Goal: Task Accomplishment & Management: Use online tool/utility

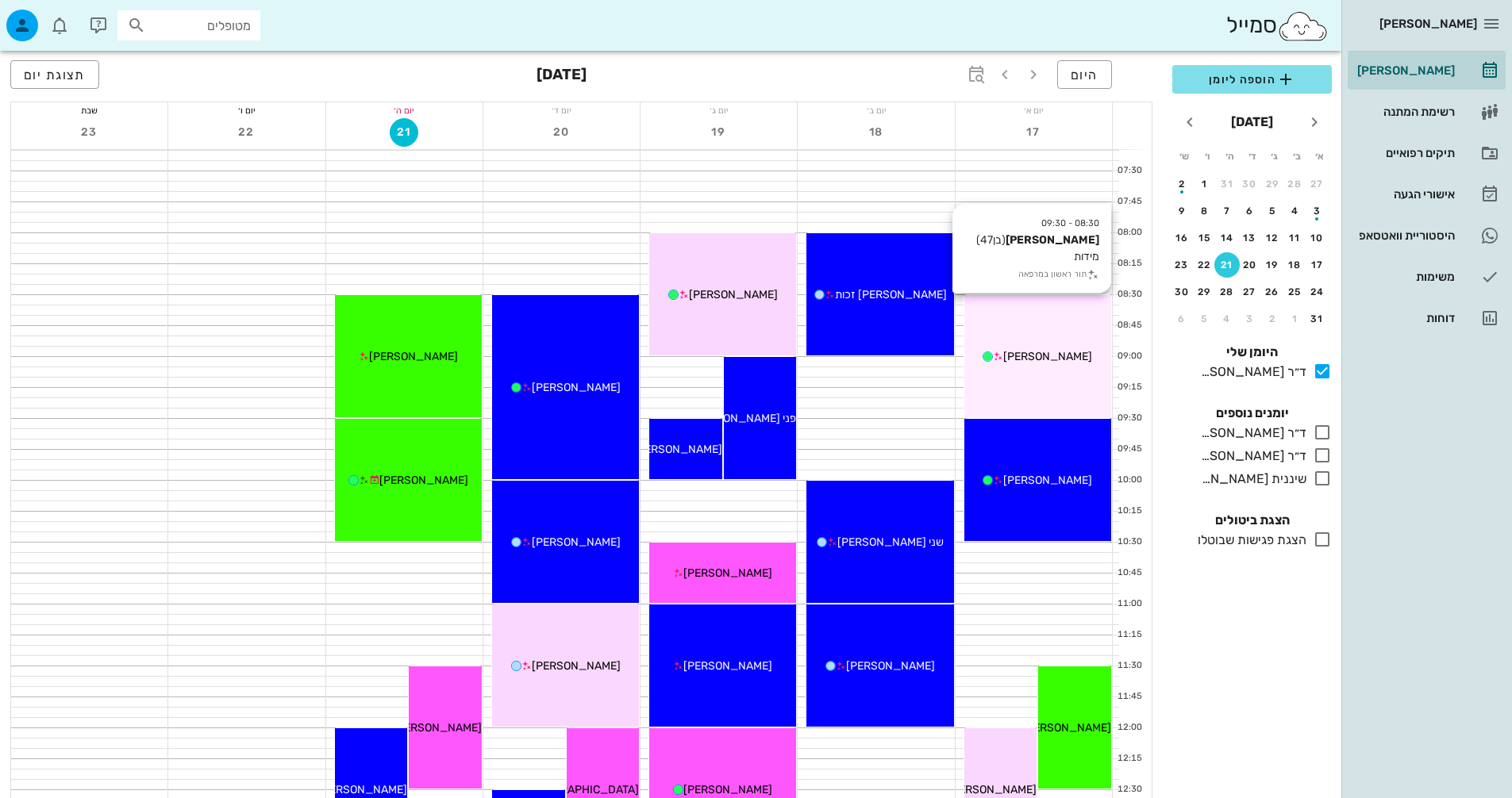
scroll to position [79, 0]
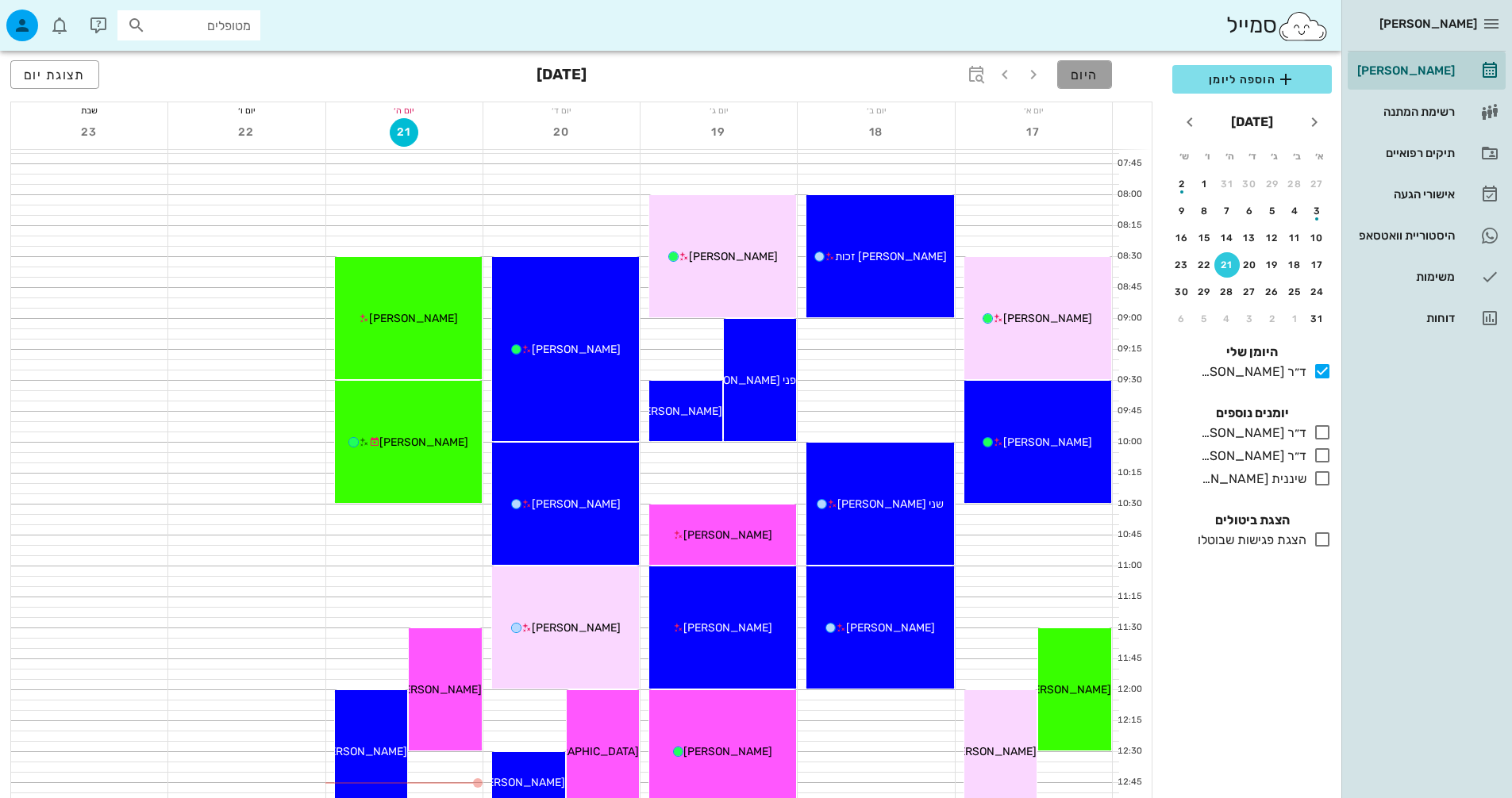
click at [1068, 78] on button "היום" at bounding box center [1084, 74] width 55 height 28
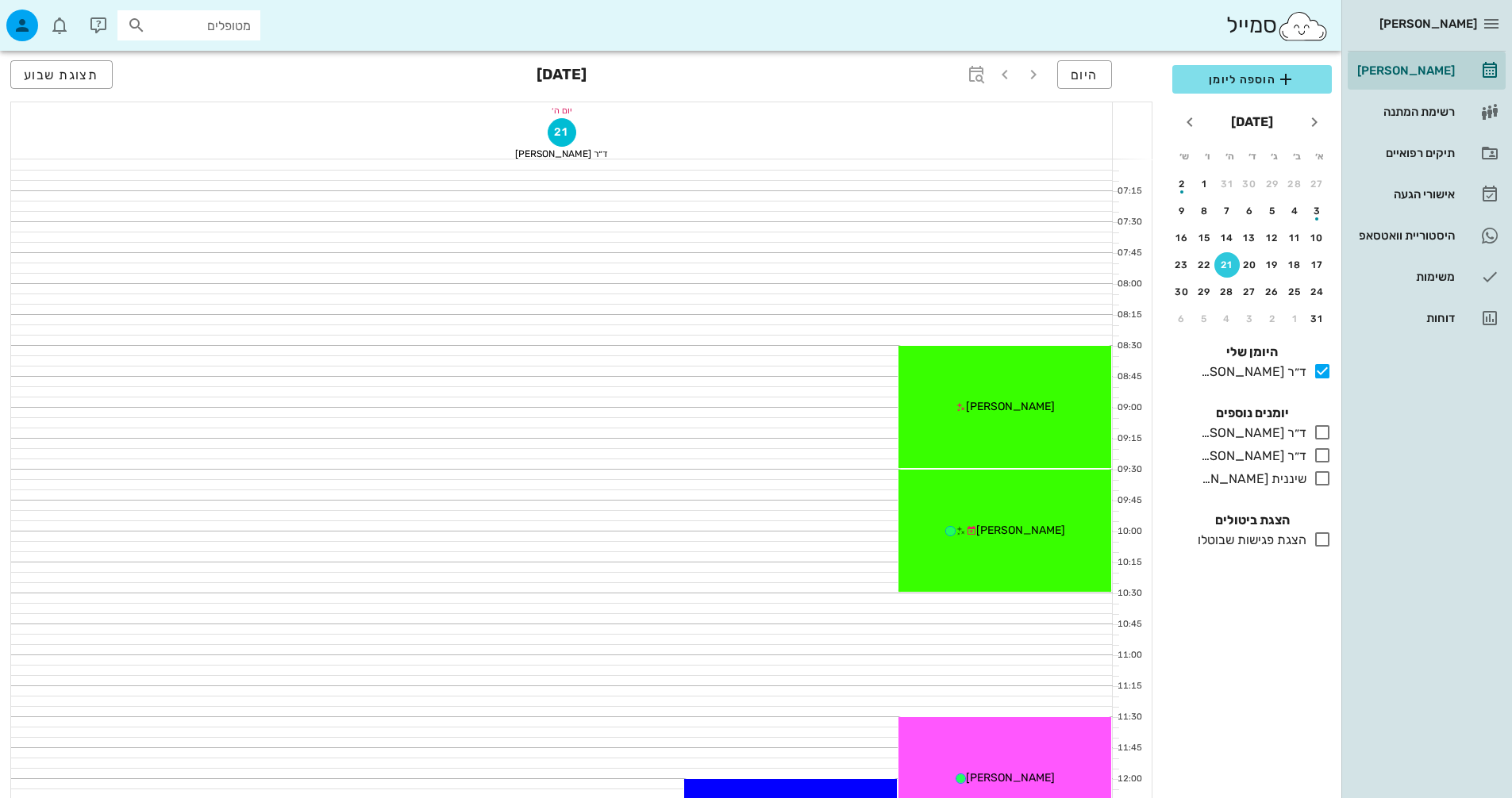
click at [188, 32] on input "מטופלים" at bounding box center [200, 26] width 101 height 20
type input "[PERSON_NAME]"
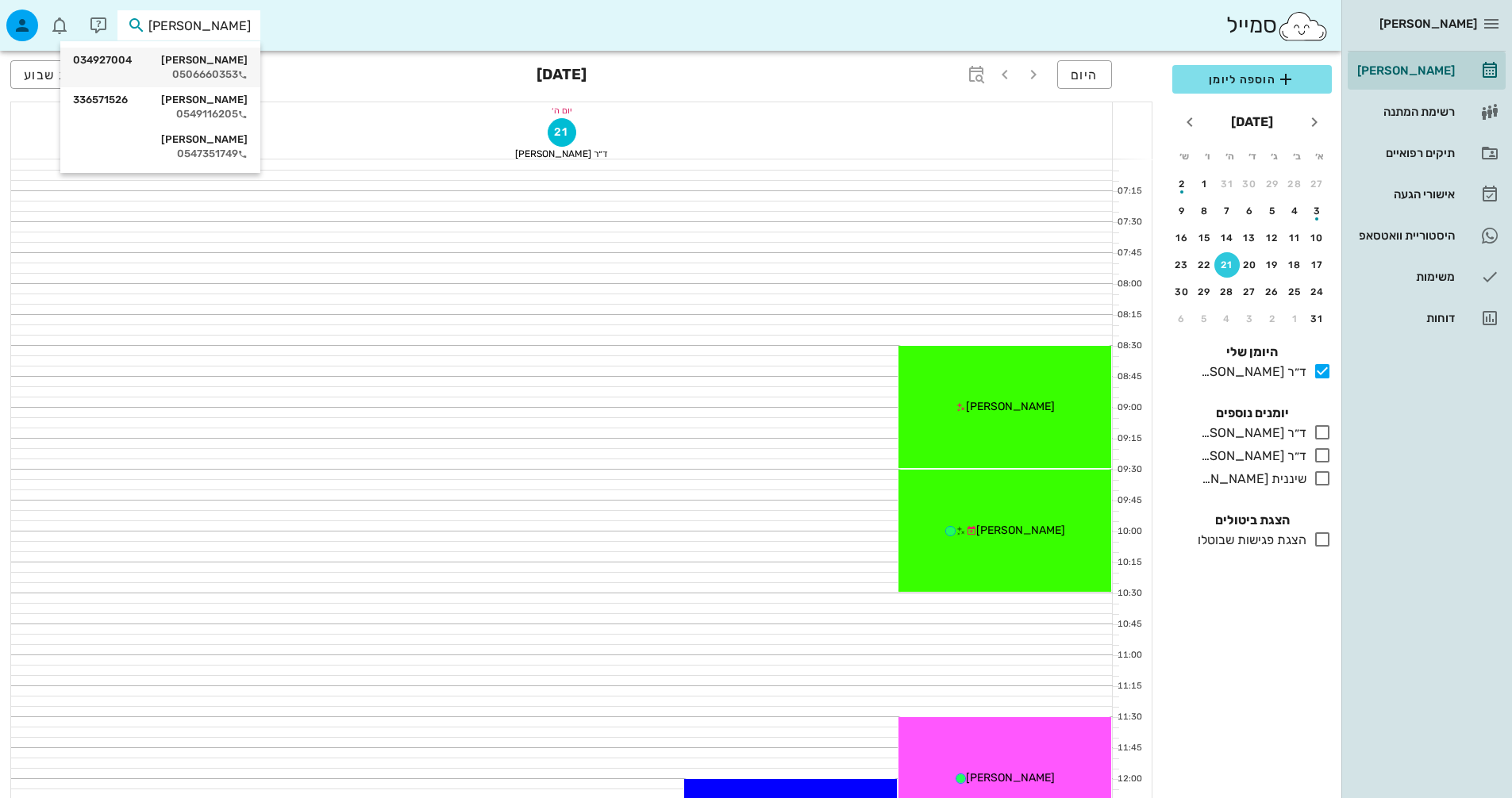
click at [188, 74] on div "0506660353" at bounding box center [160, 74] width 175 height 13
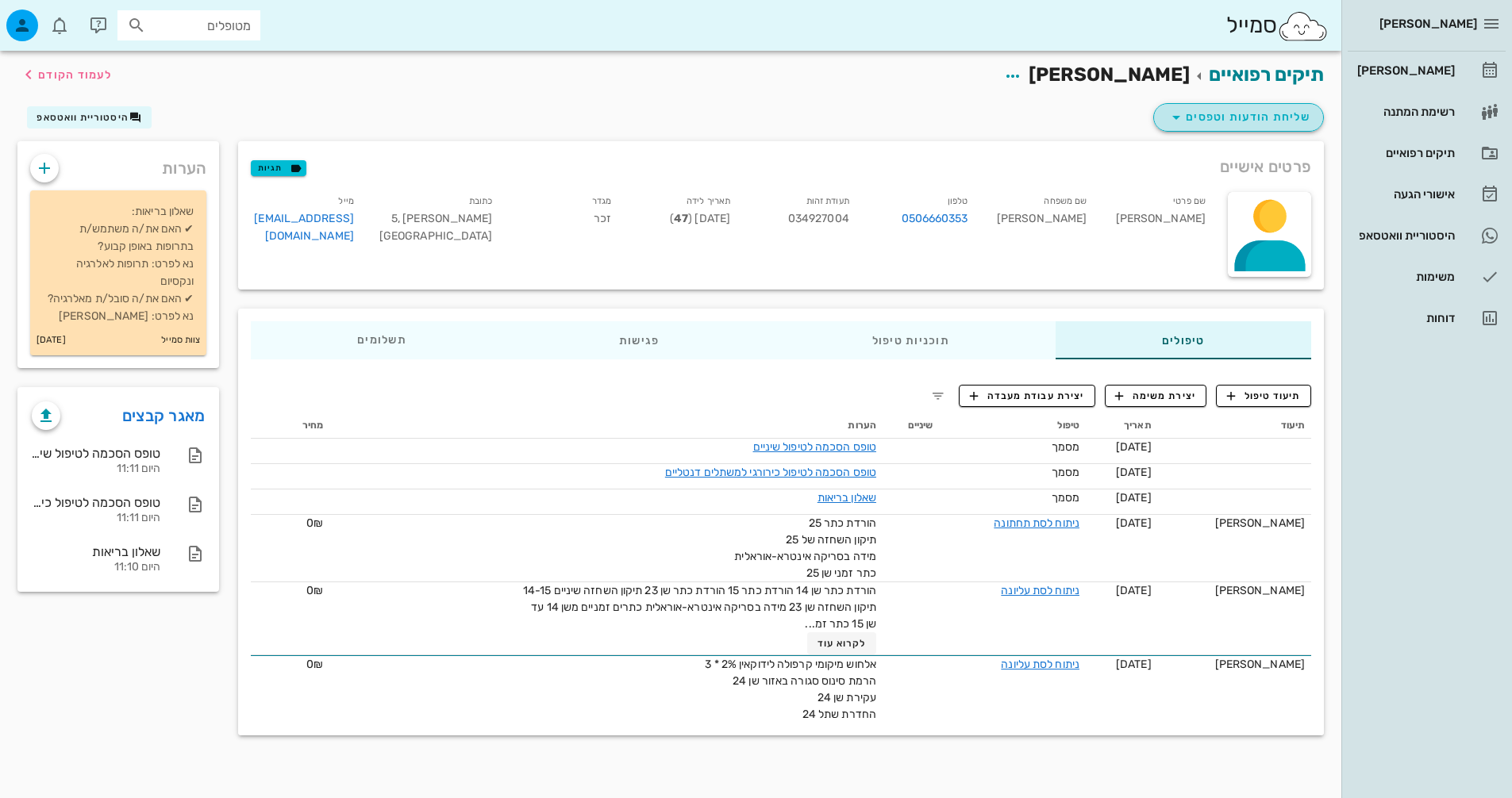
click at [1183, 108] on icon "button" at bounding box center [1176, 118] width 19 height 19
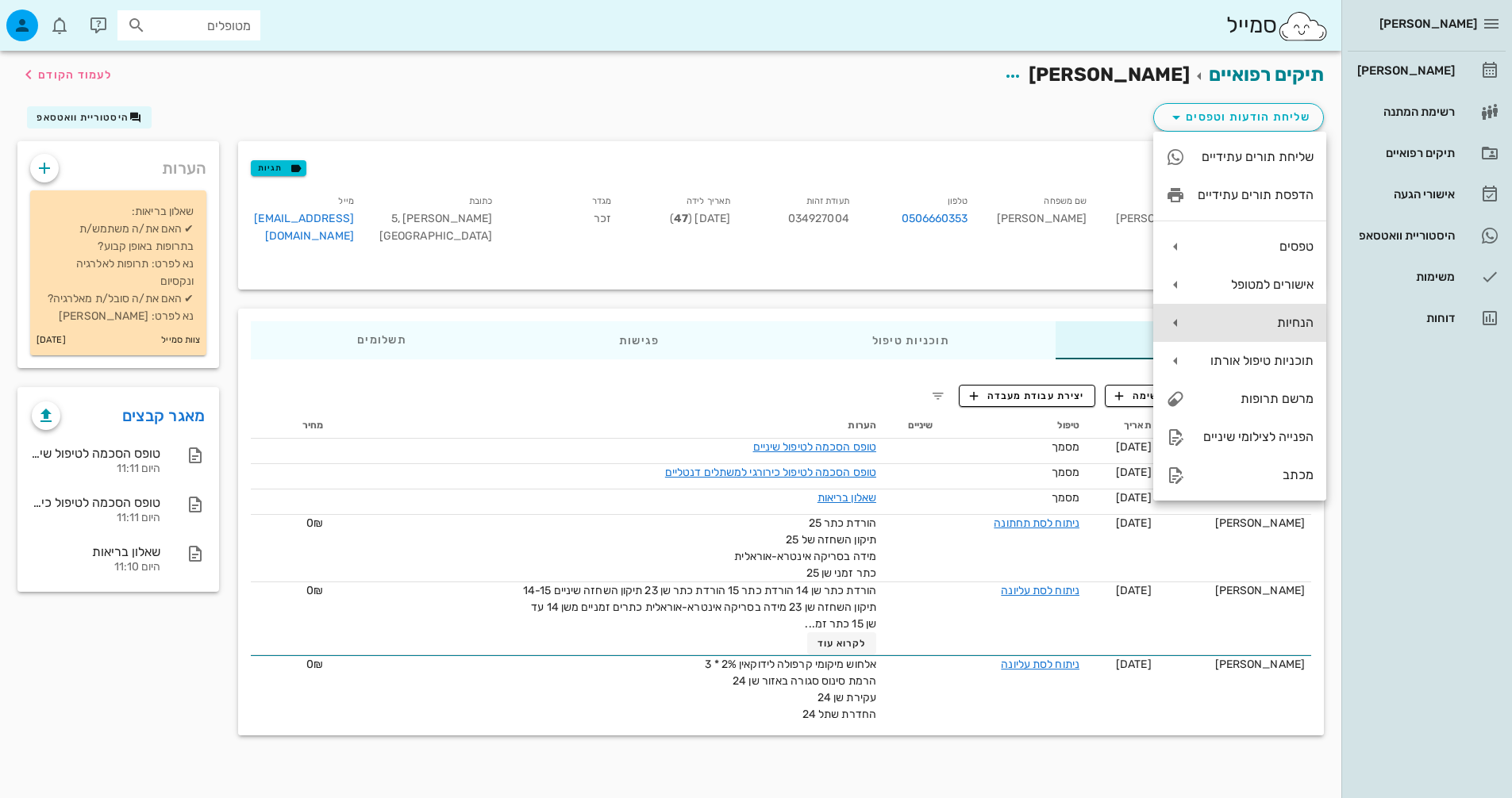
click at [1254, 321] on div "הנחיות" at bounding box center [1255, 322] width 116 height 15
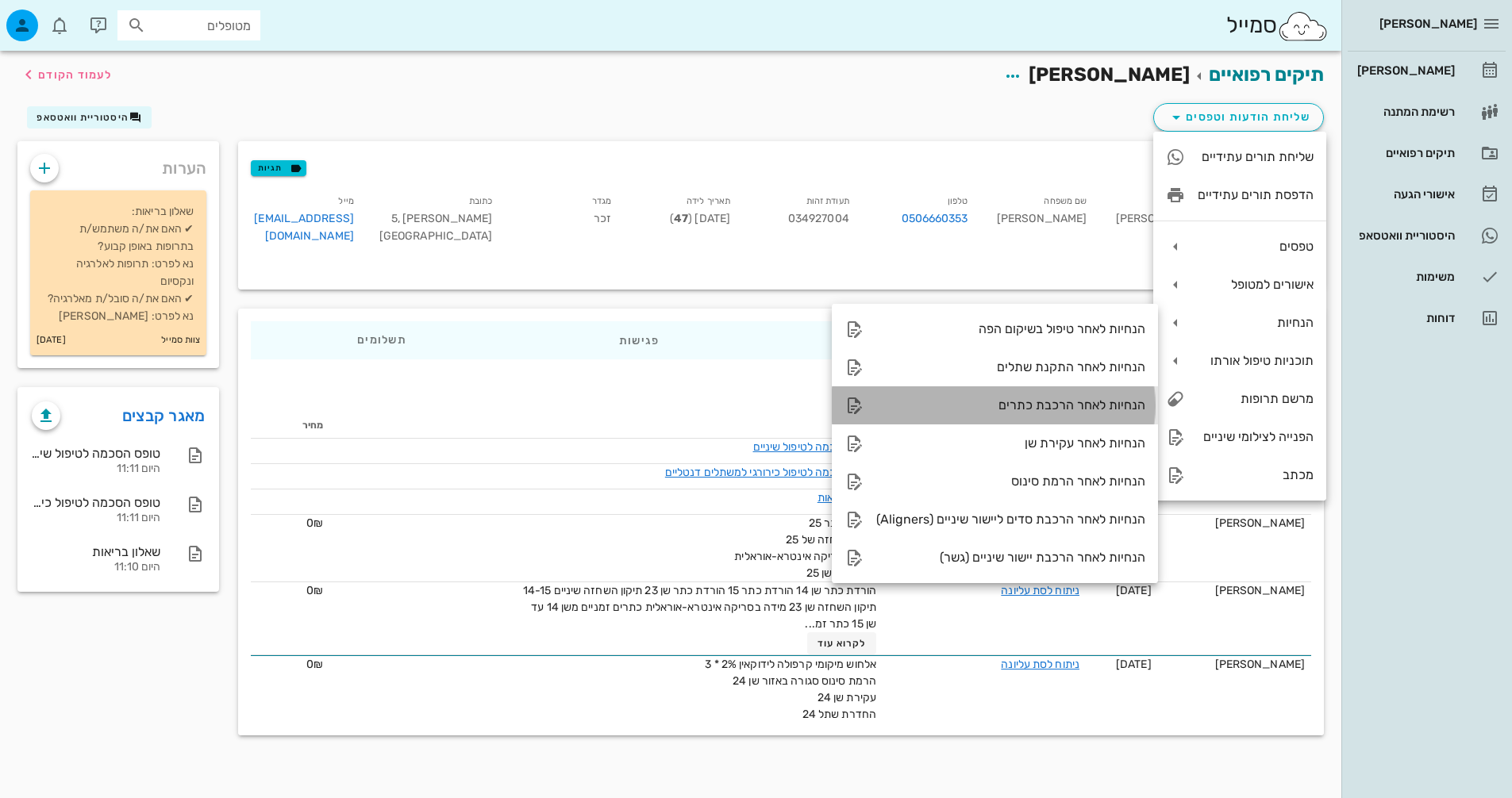
click at [1048, 405] on div "הנחיות לאחר הרכבת כתרים" at bounding box center [1010, 405] width 269 height 15
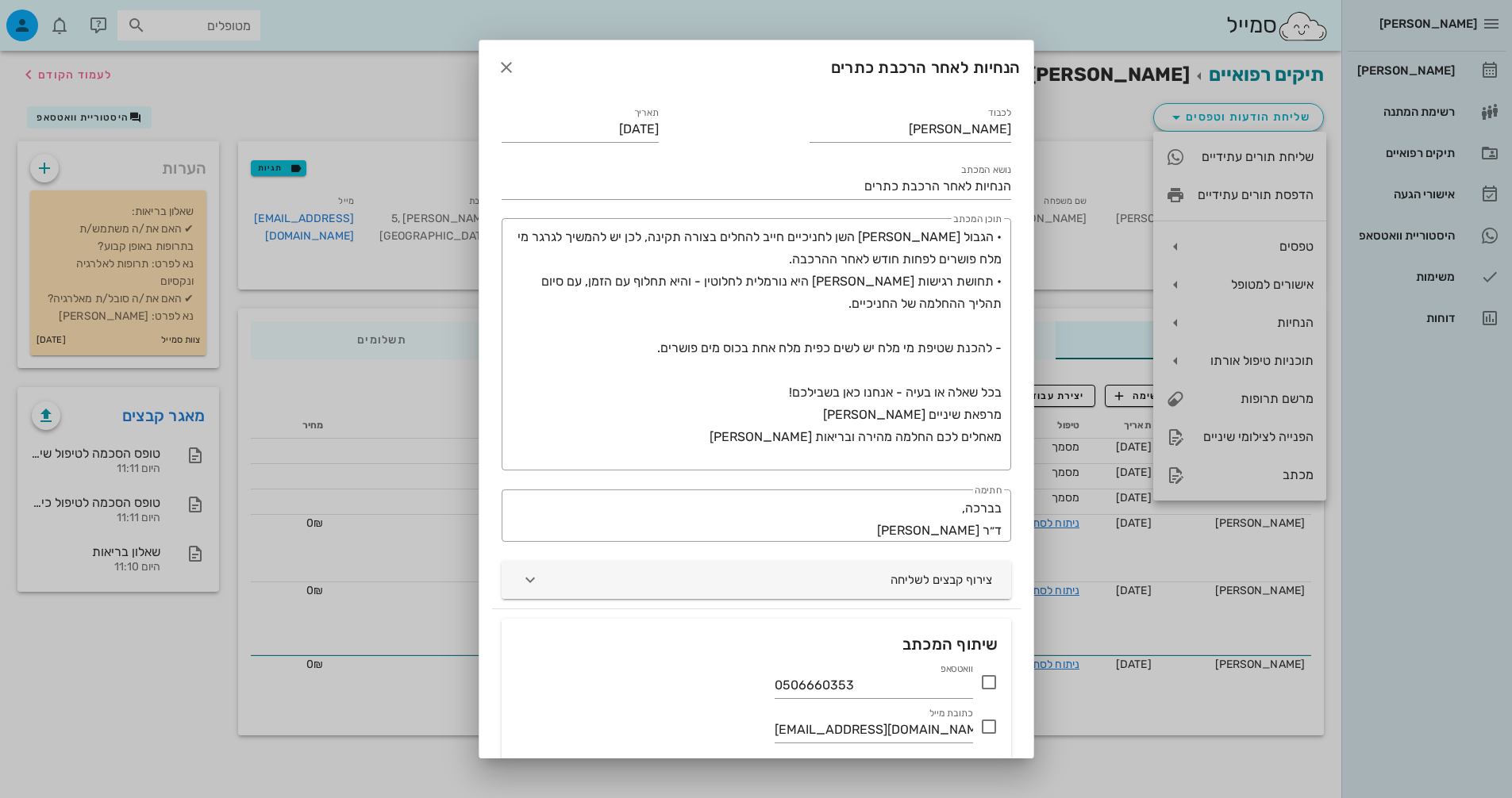
scroll to position [113, 0]
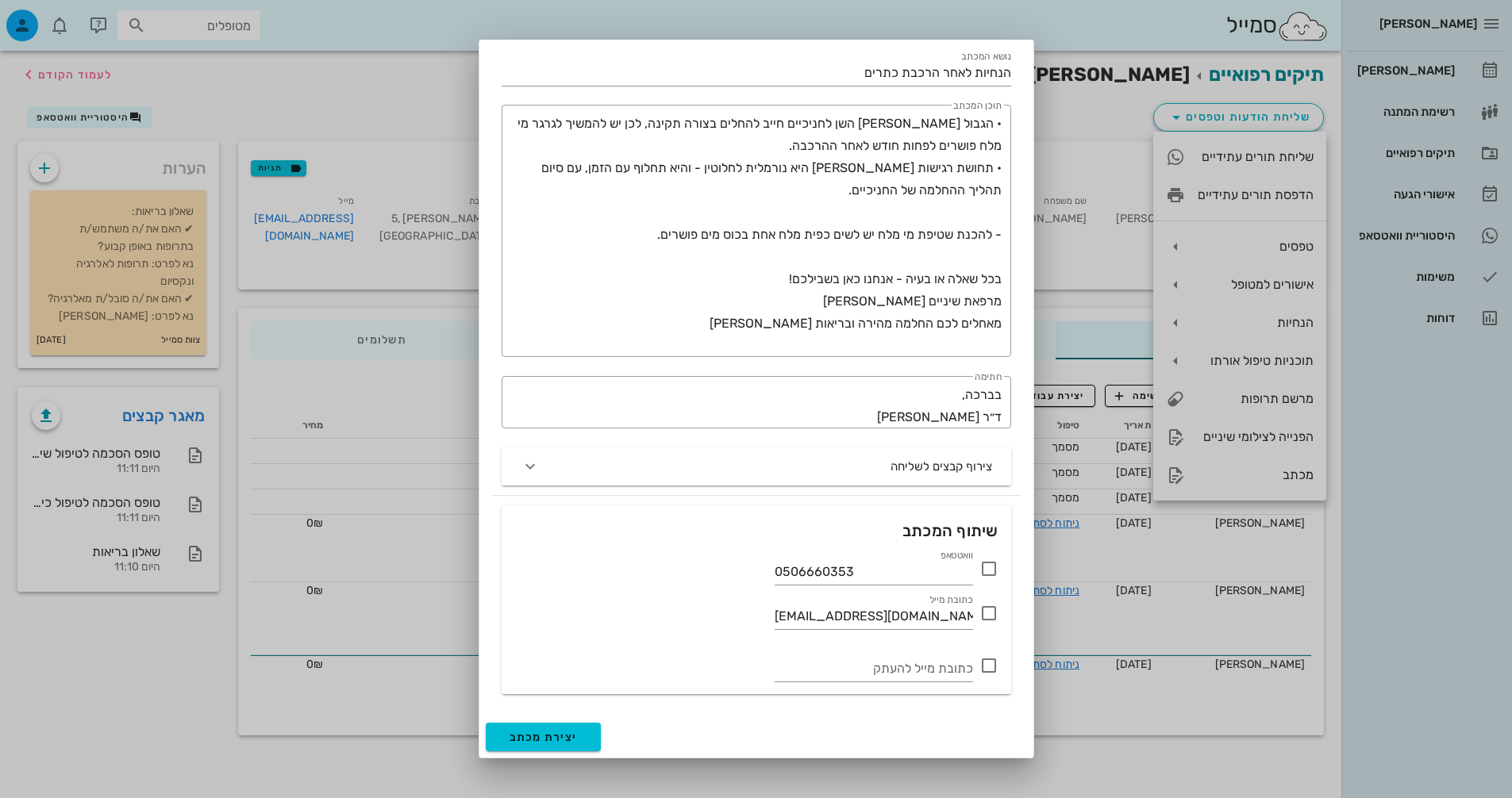
drag, startPoint x: 988, startPoint y: 570, endPoint x: 976, endPoint y: 577, distance: 13.9
click at [988, 569] on icon at bounding box center [988, 569] width 19 height 19
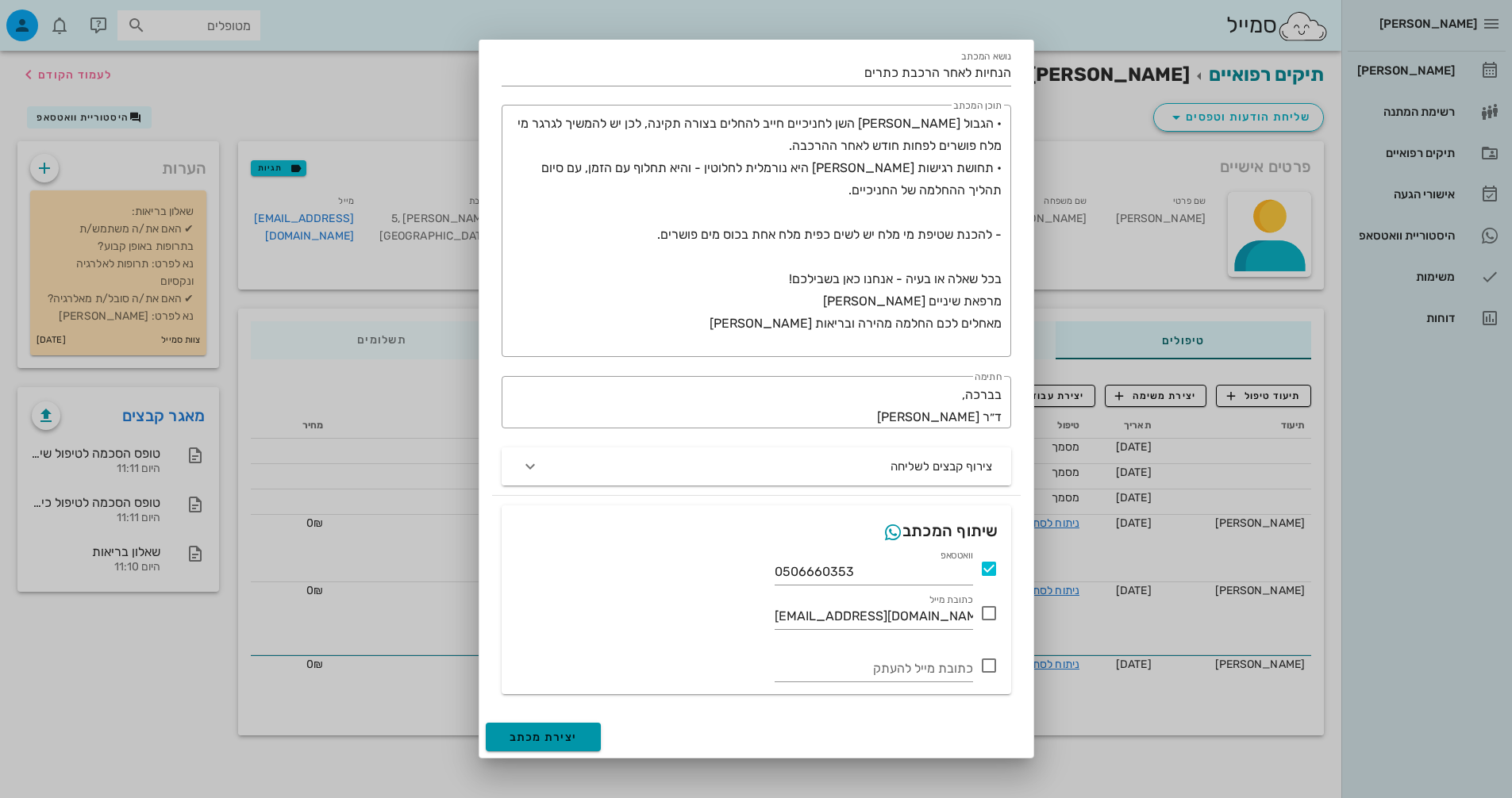
click at [545, 723] on button "יצירת מכתב" at bounding box center [543, 737] width 116 height 28
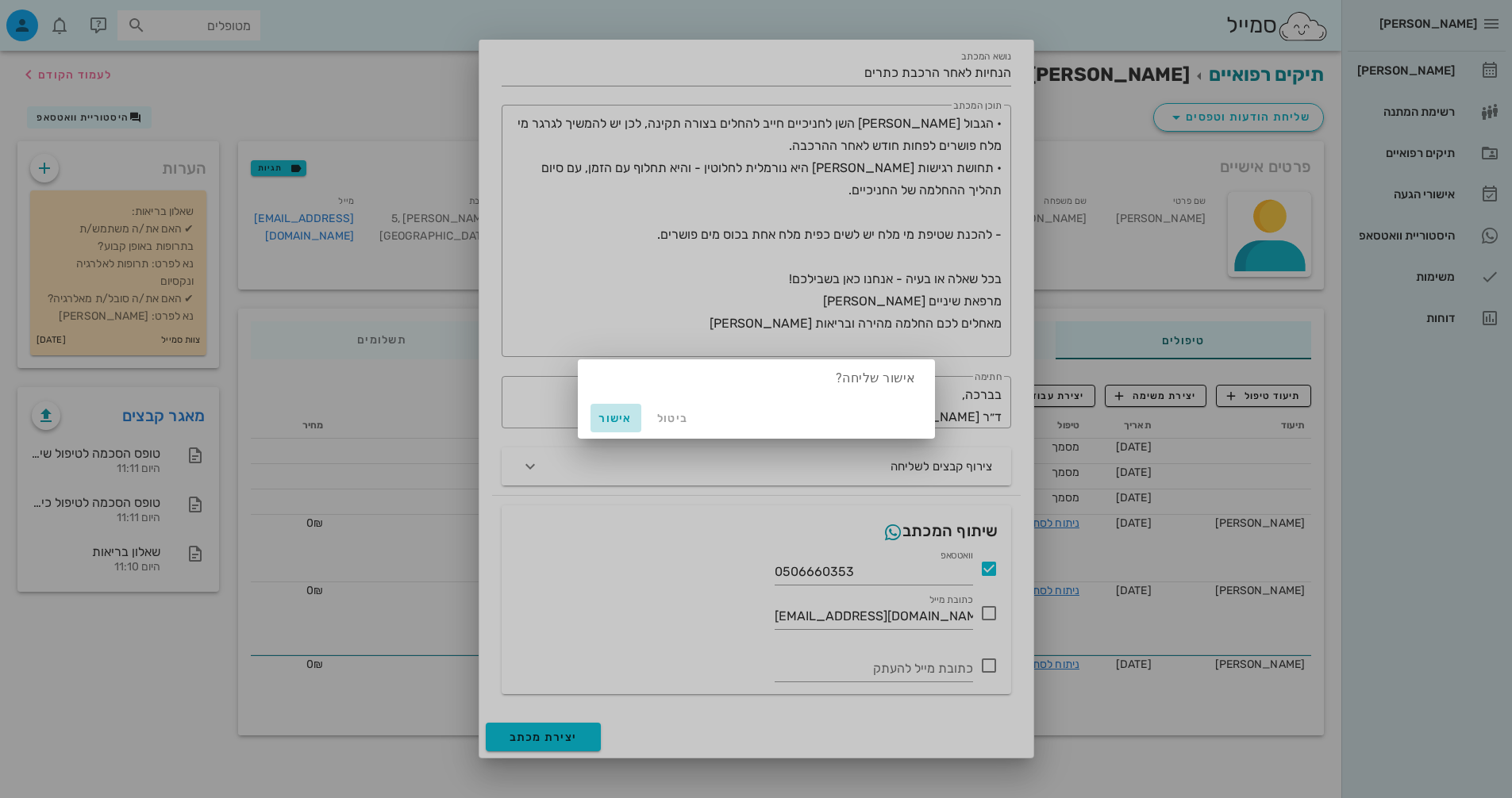
click at [605, 415] on span "אישור" at bounding box center [616, 419] width 38 height 14
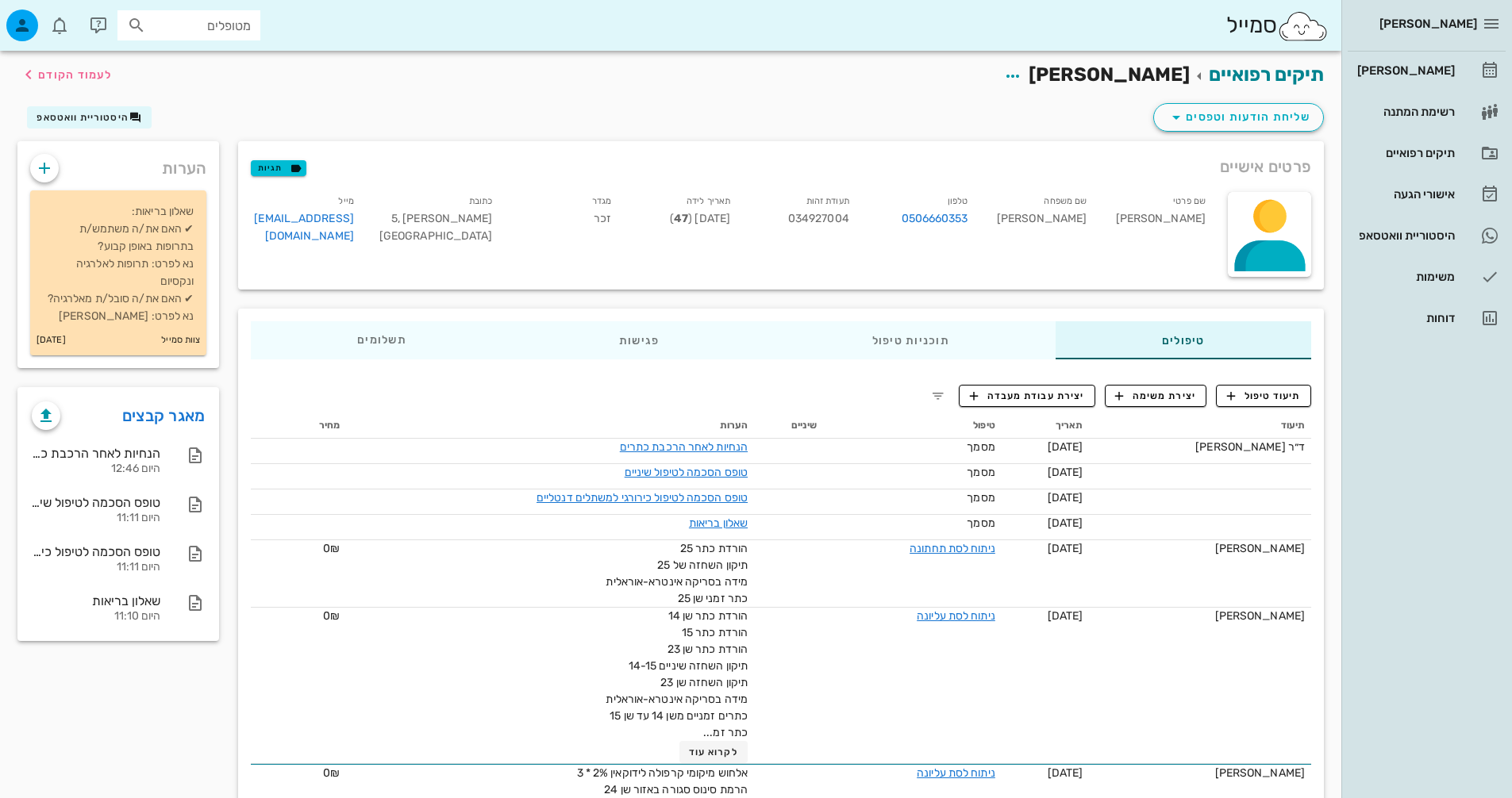
click at [605, 417] on th "הערות" at bounding box center [551, 426] width 408 height 26
